Goal: Transaction & Acquisition: Purchase product/service

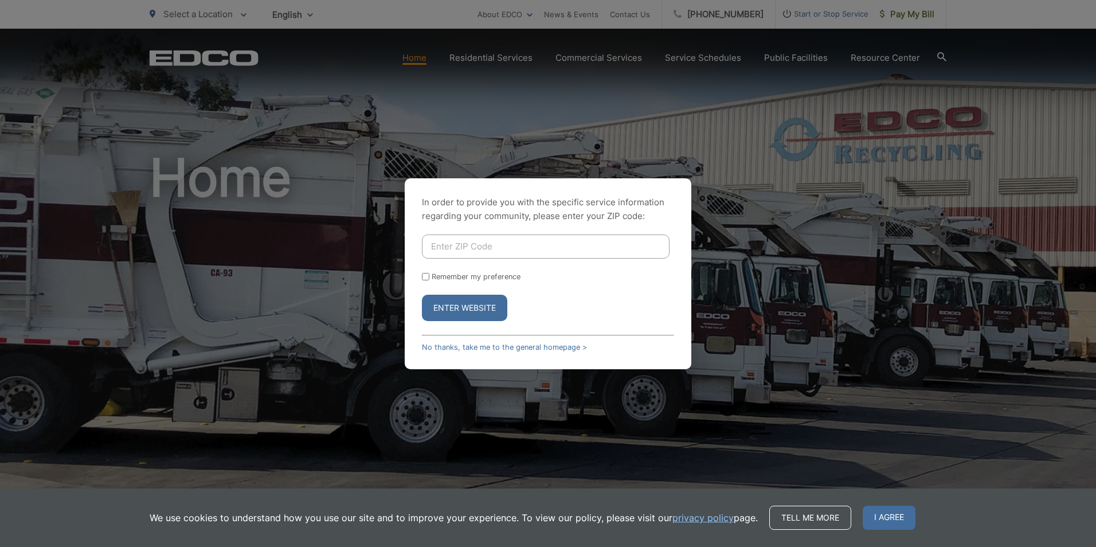
click at [483, 244] on input "Enter ZIP Code" at bounding box center [546, 247] width 248 height 24
click at [422, 295] on button "Enter Website" at bounding box center [464, 308] width 85 height 26
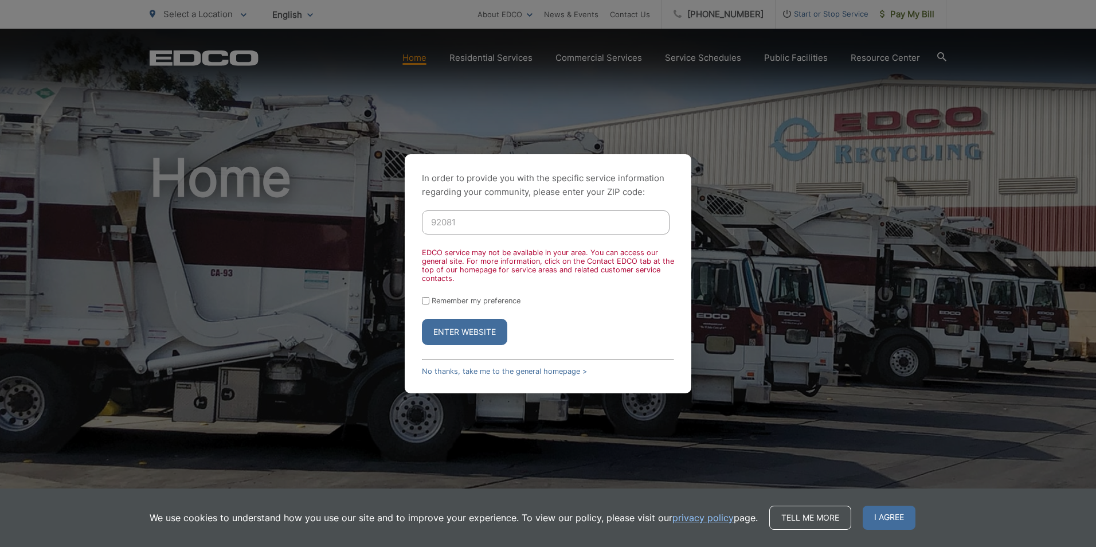
type input "92081"
click at [449, 331] on button "Enter Website" at bounding box center [464, 332] width 85 height 26
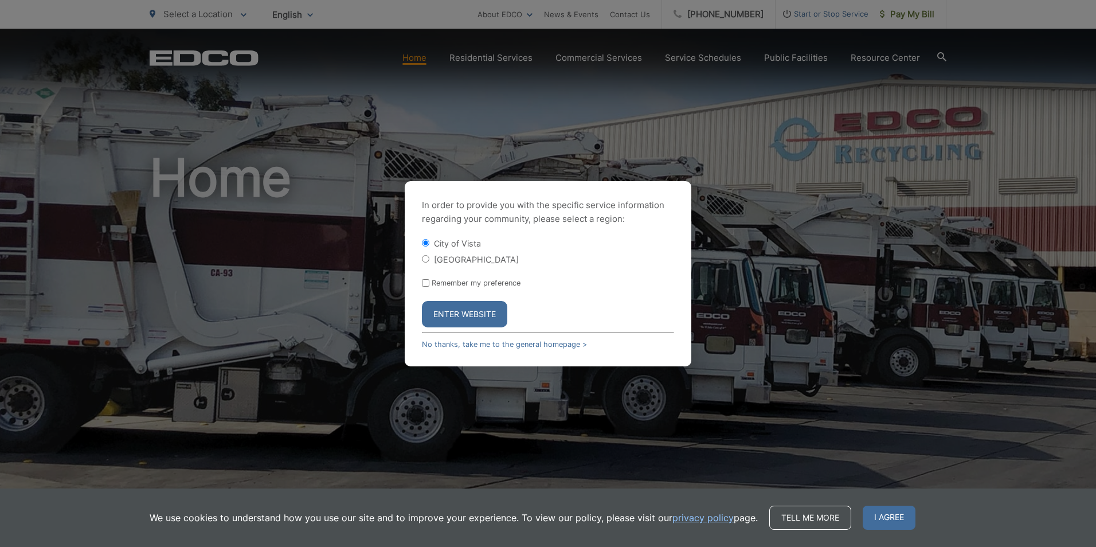
click at [467, 303] on button "Enter Website" at bounding box center [464, 314] width 85 height 26
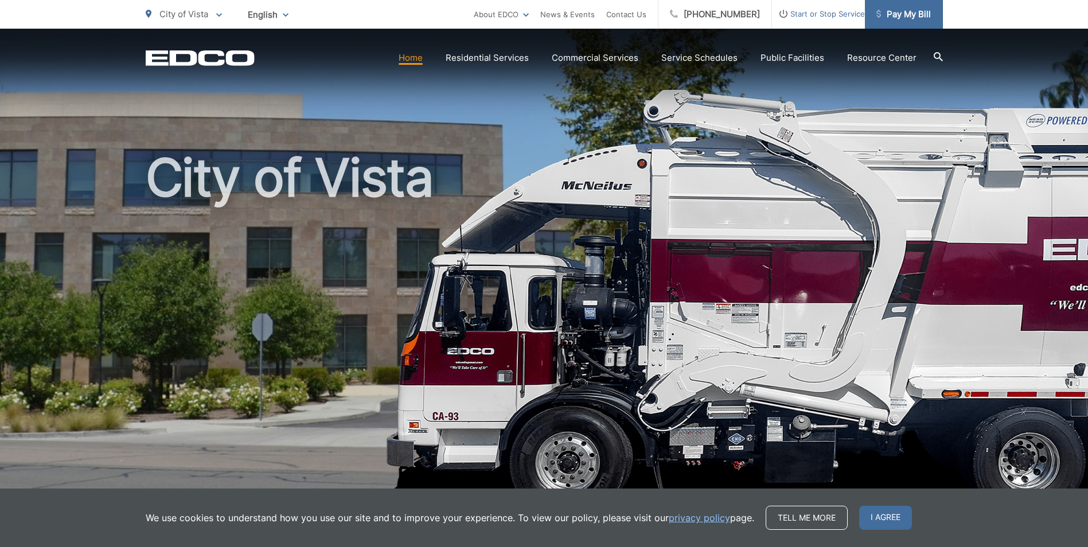
click at [912, 20] on span "Pay My Bill" at bounding box center [903, 14] width 54 height 14
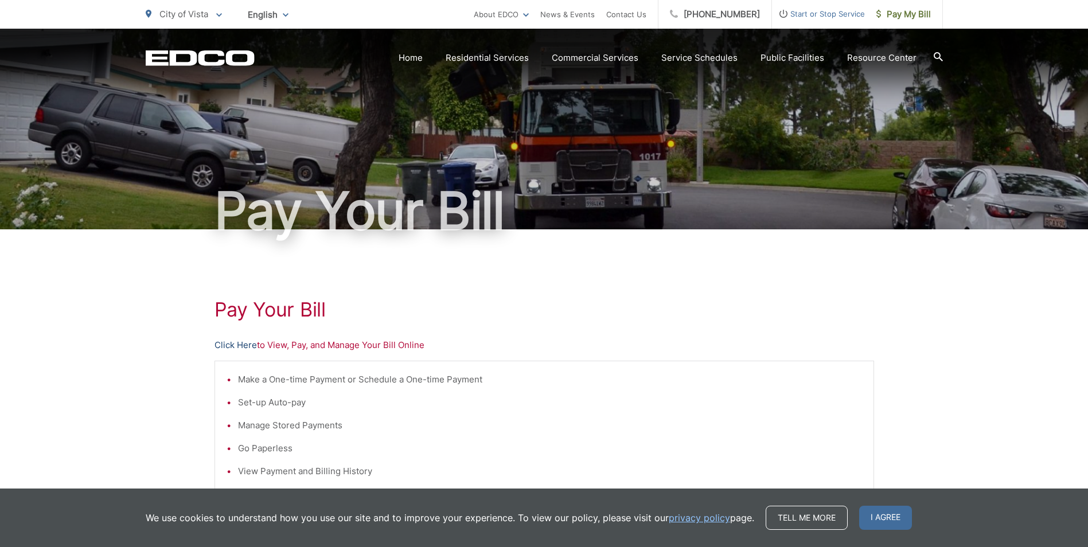
click at [231, 344] on link "Click Here" at bounding box center [235, 345] width 42 height 14
